Goal: Book appointment/travel/reservation

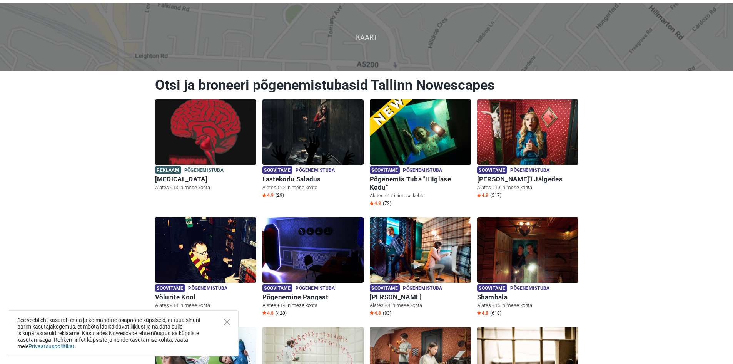
scroll to position [77, 0]
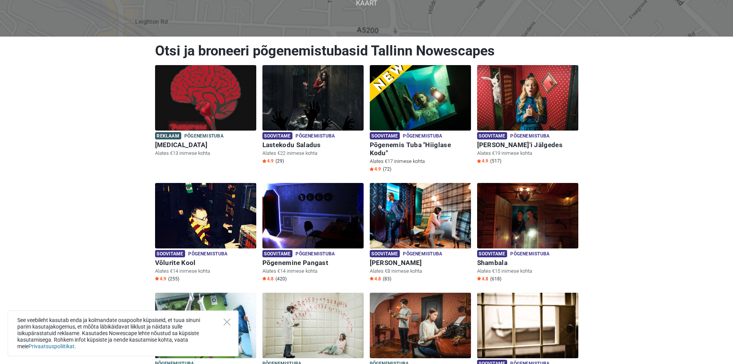
click at [444, 147] on h6 "Põgenemis Tuba "Hiiglase Kodu"" at bounding box center [420, 149] width 101 height 16
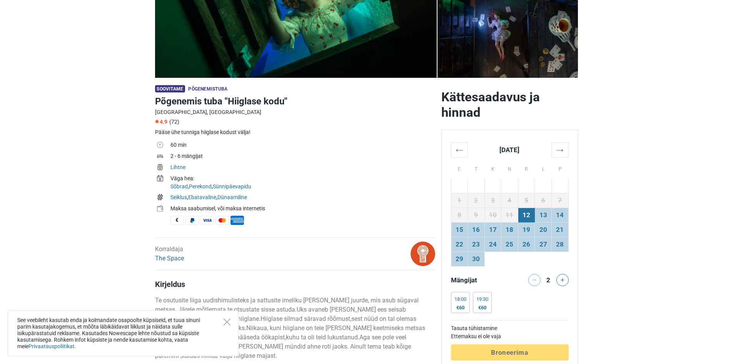
scroll to position [192, 0]
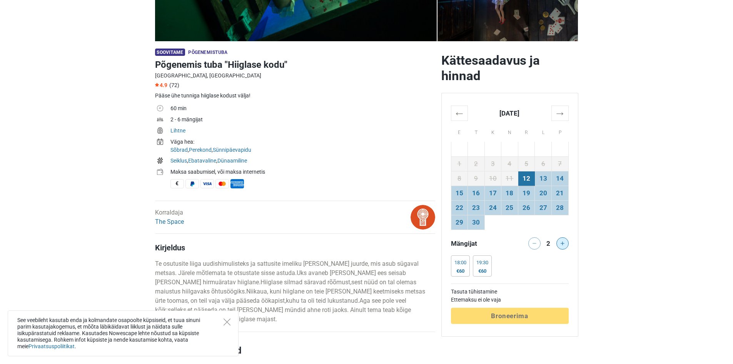
click at [564, 245] on button at bounding box center [563, 243] width 12 height 12
click at [561, 244] on icon at bounding box center [563, 243] width 4 height 4
click at [539, 243] on button at bounding box center [535, 243] width 12 height 12
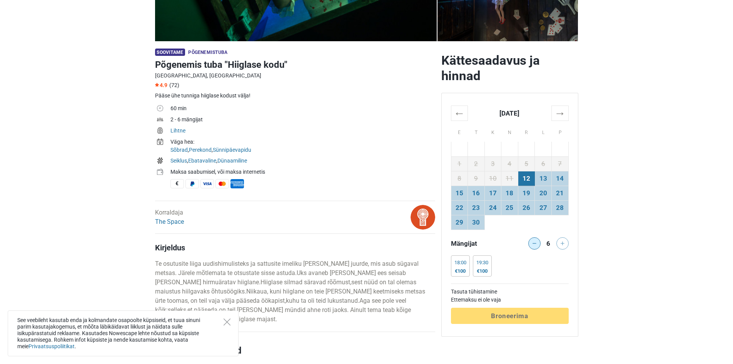
click at [539, 243] on button at bounding box center [535, 243] width 12 height 12
click at [538, 244] on button at bounding box center [535, 243] width 12 height 12
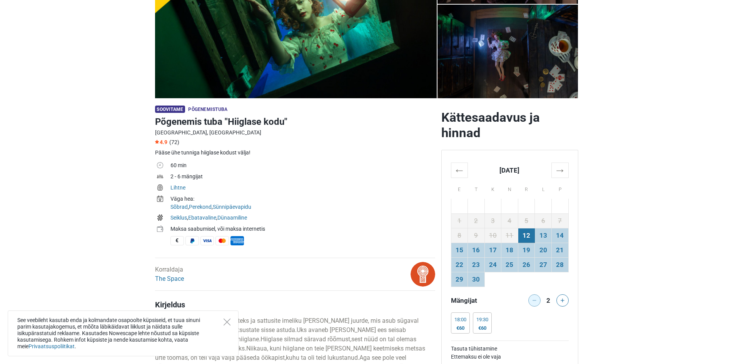
scroll to position [77, 0]
